Goal: Understand process/instructions: Learn about a topic

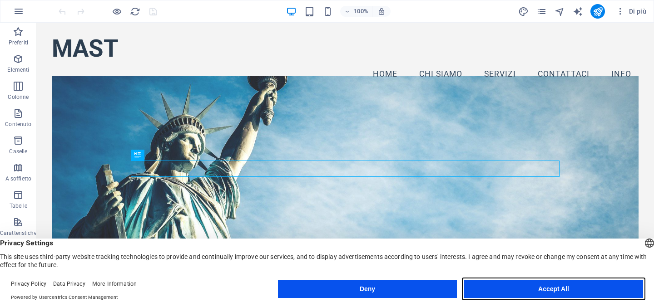
click at [521, 292] on button "Accept All" at bounding box center [553, 289] width 179 height 18
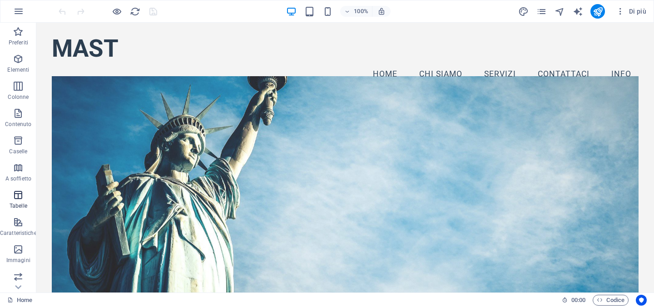
click at [22, 197] on icon "button" at bounding box center [18, 195] width 11 height 11
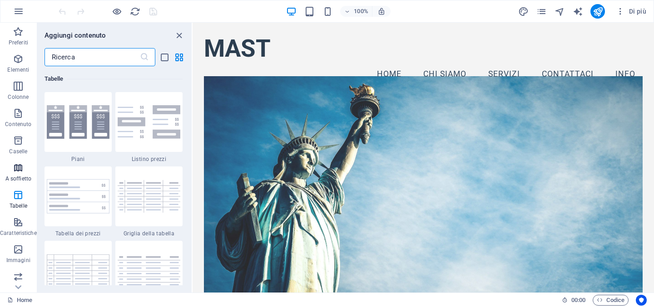
click at [17, 164] on icon "button" at bounding box center [18, 168] width 11 height 11
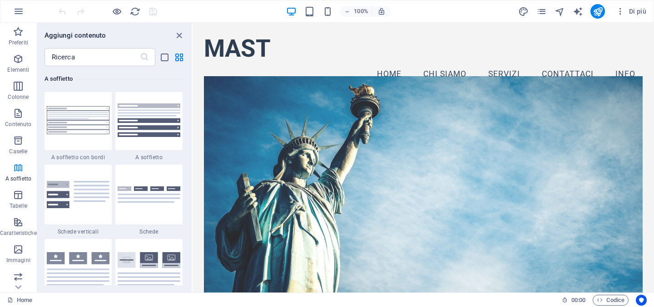
scroll to position [2900, 0]
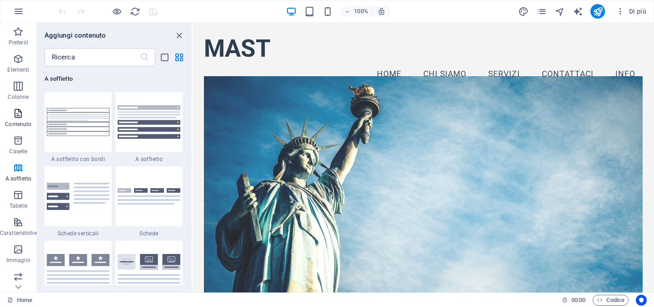
click at [16, 117] on icon "button" at bounding box center [18, 113] width 11 height 11
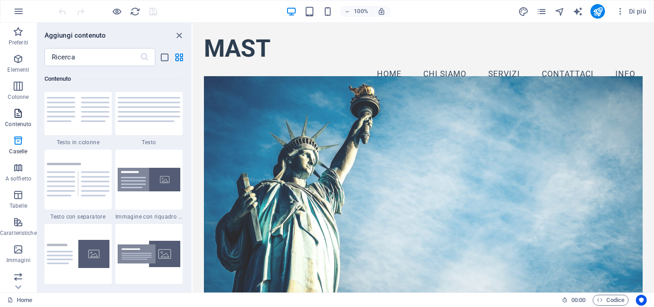
scroll to position [1589, 0]
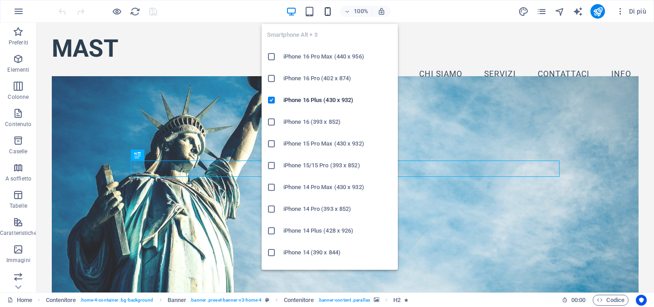
click at [326, 10] on icon "button" at bounding box center [327, 11] width 10 height 10
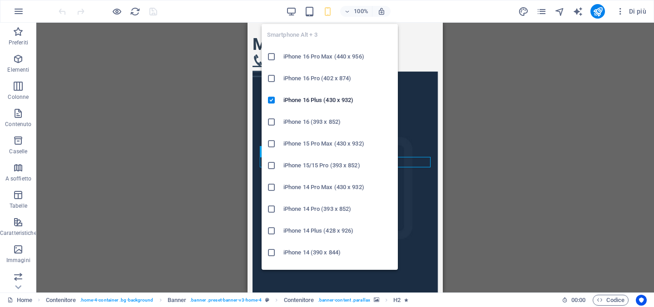
click at [322, 123] on h6 "iPhone 16 (393 x 852)" at bounding box center [337, 122] width 109 height 11
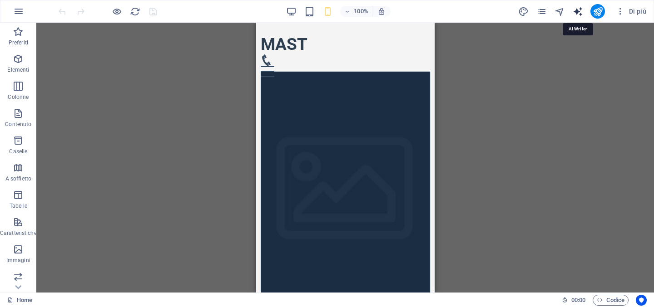
click at [578, 10] on icon "text_generator" at bounding box center [578, 11] width 10 height 10
select select "English"
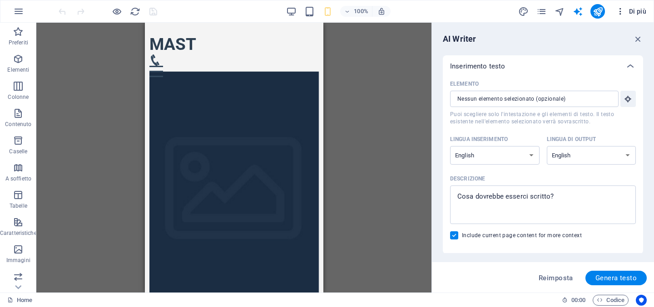
click at [620, 10] on icon "button" at bounding box center [620, 11] width 9 height 9
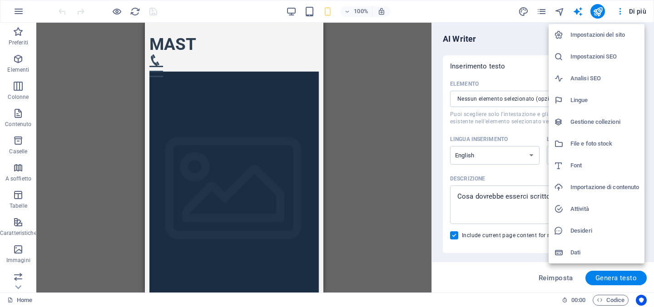
click at [562, 280] on div at bounding box center [327, 153] width 654 height 307
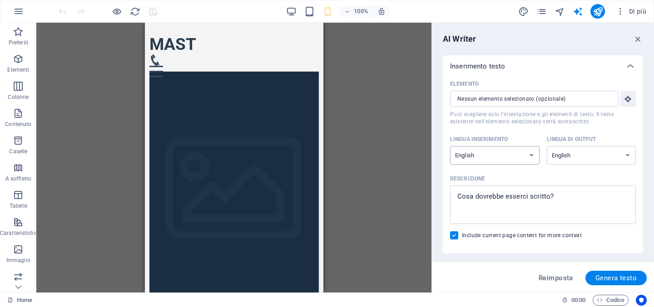
click at [520, 157] on select "Albanian Arabic Armenian Awadhi Azerbaijani Bashkir Basque Belarusian Bengali B…" at bounding box center [494, 155] width 89 height 19
select select "Italian"
click at [450, 146] on select "Albanian Arabic Armenian Awadhi Azerbaijani Bashkir Basque Belarusian Bengali B…" at bounding box center [494, 155] width 89 height 19
click at [615, 159] on select "Albanian Arabic Armenian Awadhi Azerbaijani Bashkir Basque Belarusian Bengali B…" at bounding box center [591, 155] width 89 height 19
click at [600, 159] on select "Albanian Arabic Armenian Awadhi Azerbaijani Bashkir Basque Belarusian Bengali B…" at bounding box center [591, 155] width 89 height 19
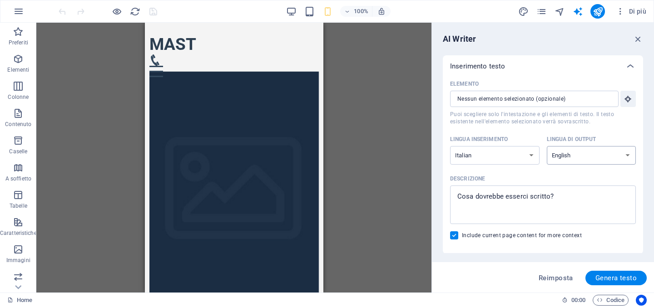
select select "Italian"
click at [547, 146] on select "Albanian Arabic Armenian Awadhi Azerbaijani Bashkir Basque Belarusian Bengali B…" at bounding box center [591, 155] width 89 height 19
click at [528, 108] on label "Elemento ​ Puoi scegliere solo l'intestazione e gli elementi di testo. Il testo…" at bounding box center [543, 101] width 186 height 48
click at [528, 107] on input "Elemento ​ Puoi scegliere solo l'intestazione e gli elementi di testo. Il testo…" at bounding box center [531, 99] width 162 height 16
click at [528, 102] on input "Elemento ​ Puoi scegliere solo l'intestazione e gli elementi di testo. Il testo…" at bounding box center [531, 99] width 162 height 16
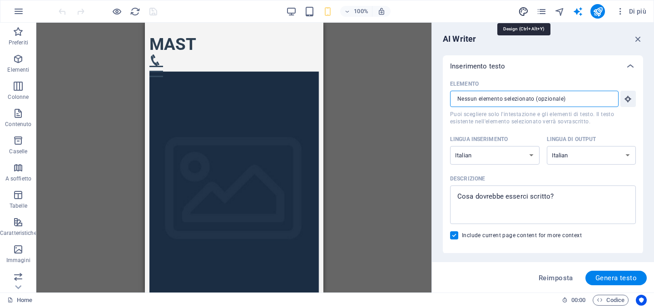
click at [523, 12] on icon "design" at bounding box center [523, 11] width 10 height 10
select select "px"
select select "200"
select select "px"
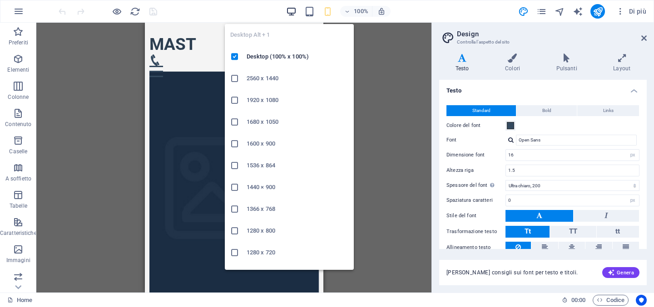
click at [292, 11] on icon "button" at bounding box center [291, 11] width 10 height 10
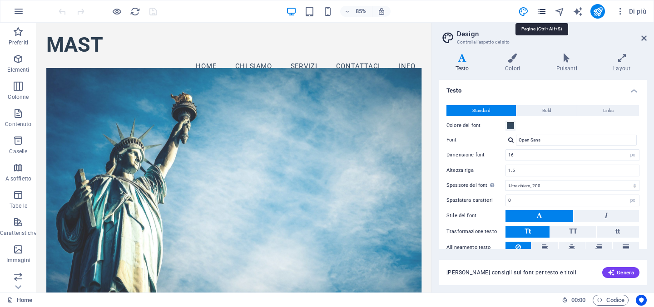
click at [542, 11] on icon "pages" at bounding box center [541, 11] width 10 height 10
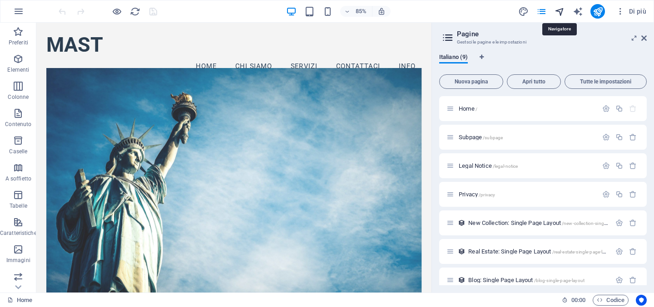
click at [563, 10] on icon "navigator" at bounding box center [560, 11] width 10 height 10
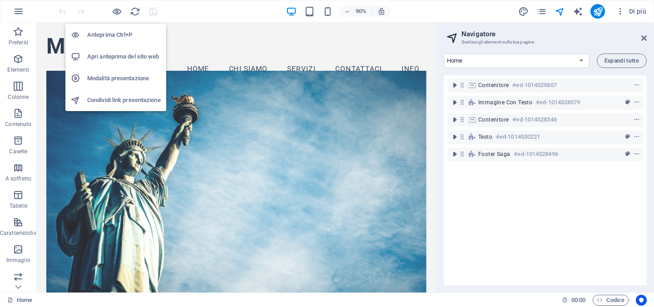
click at [109, 31] on h6 "Anteprima Ctrl+P" at bounding box center [124, 35] width 74 height 11
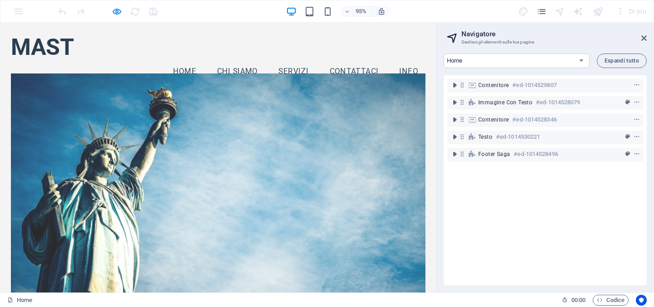
click at [20, 14] on div "95% Di più" at bounding box center [326, 11] width 653 height 22
click at [521, 10] on div "Di più" at bounding box center [584, 11] width 132 height 15
click at [544, 14] on icon "pages" at bounding box center [541, 11] width 10 height 10
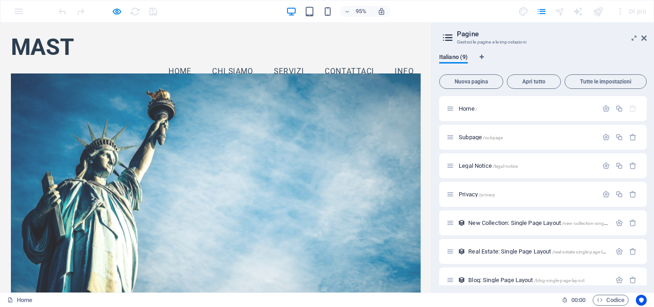
click at [561, 10] on div at bounding box center [559, 11] width 11 height 11
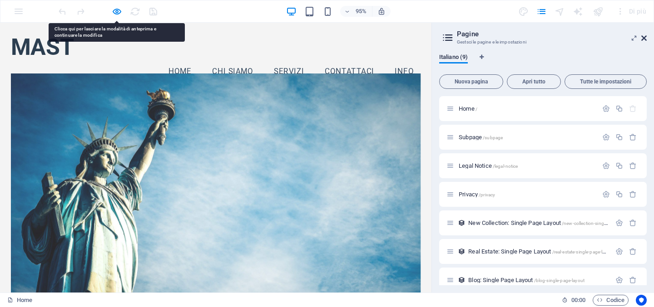
click at [644, 41] on icon at bounding box center [643, 38] width 5 height 7
